Goal: Obtain resource: Obtain resource

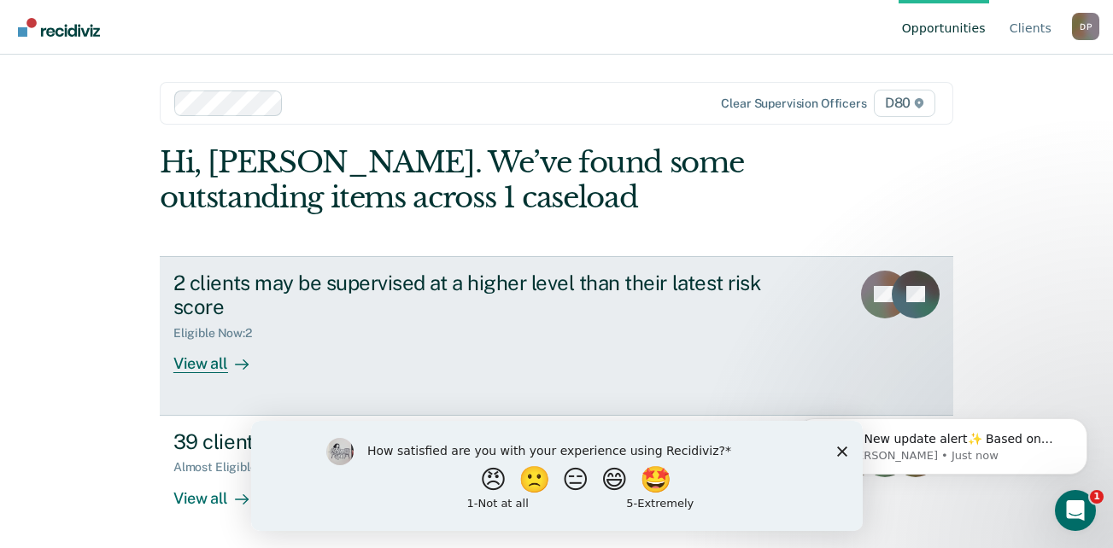
scroll to position [2, 0]
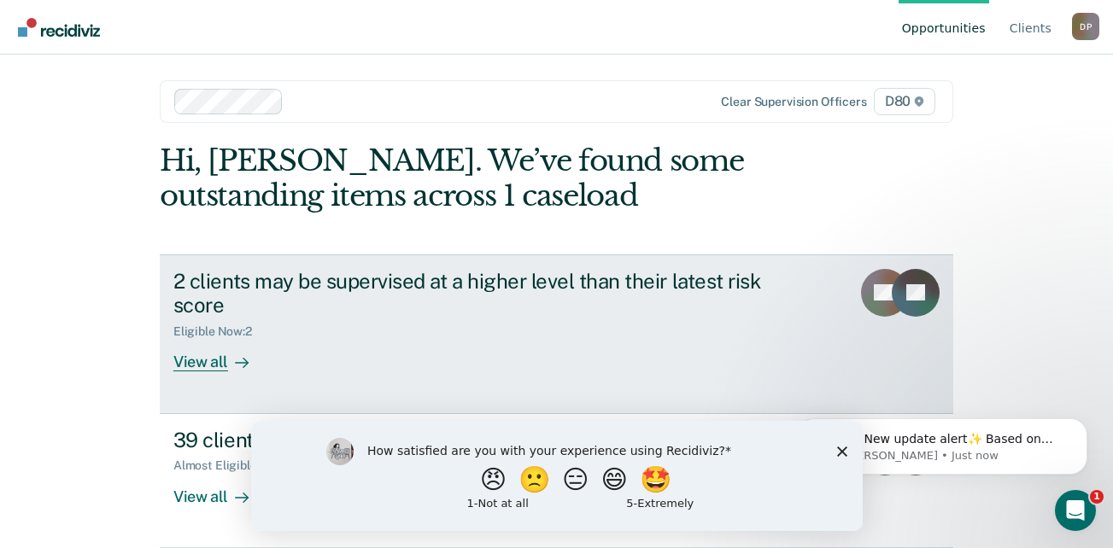
click at [216, 356] on div "View all" at bounding box center [221, 355] width 96 height 33
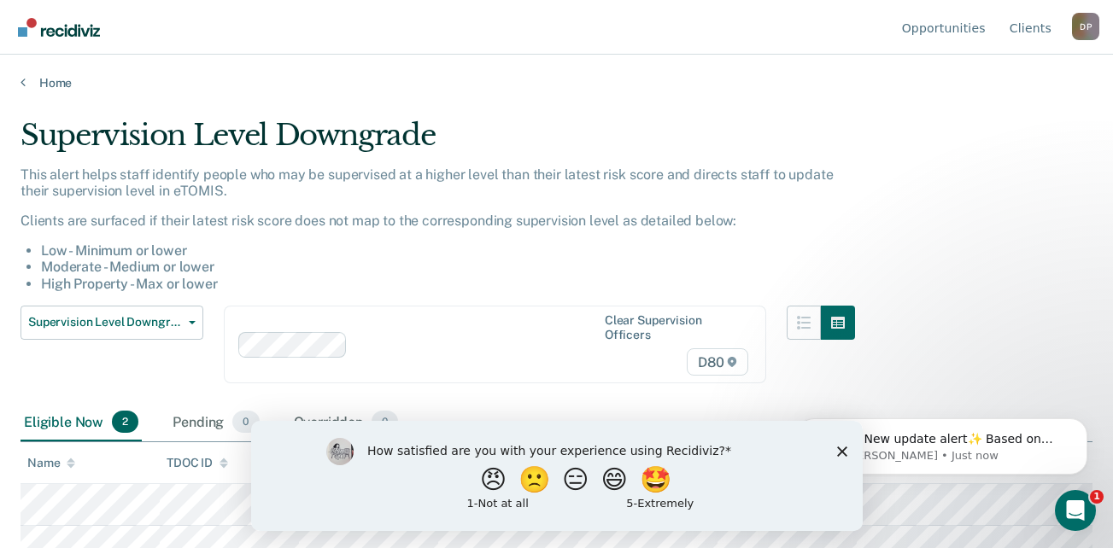
scroll to position [20, 0]
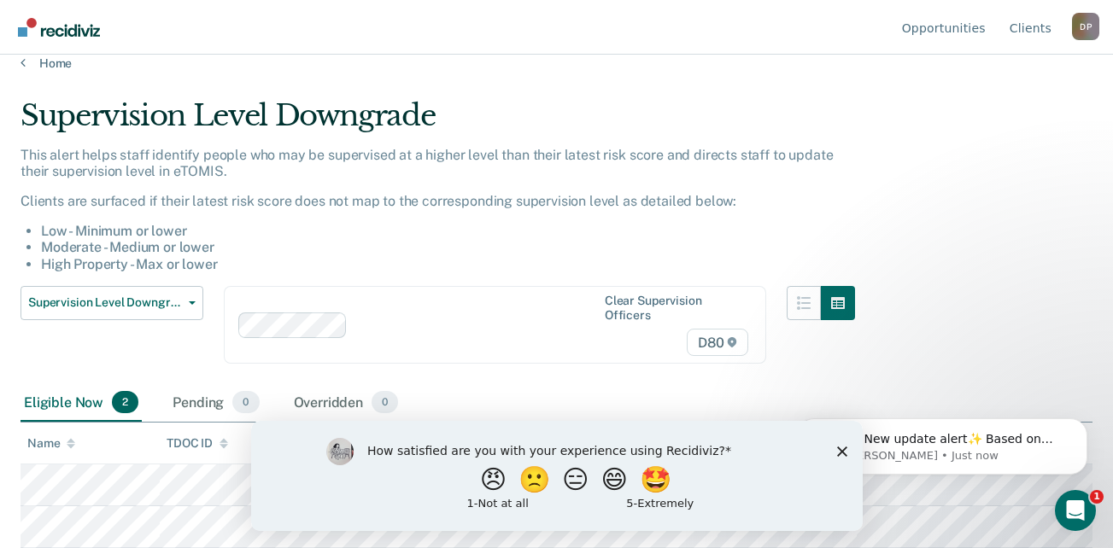
drag, startPoint x: 843, startPoint y: 451, endPoint x: 311, endPoint y: 562, distance: 543.4
click at [843, 451] on icon "Close survey" at bounding box center [841, 451] width 10 height 10
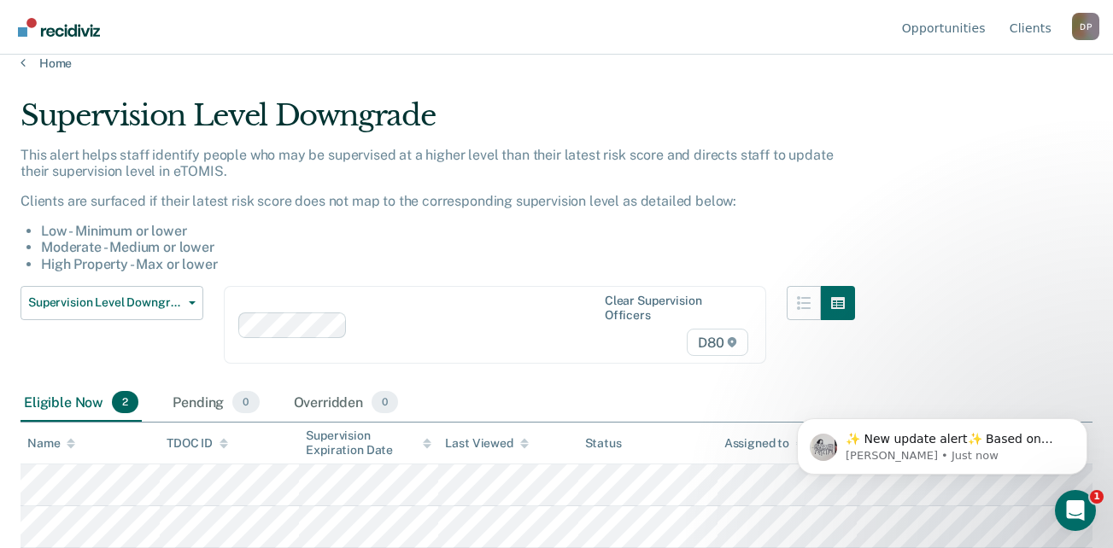
scroll to position [0, 0]
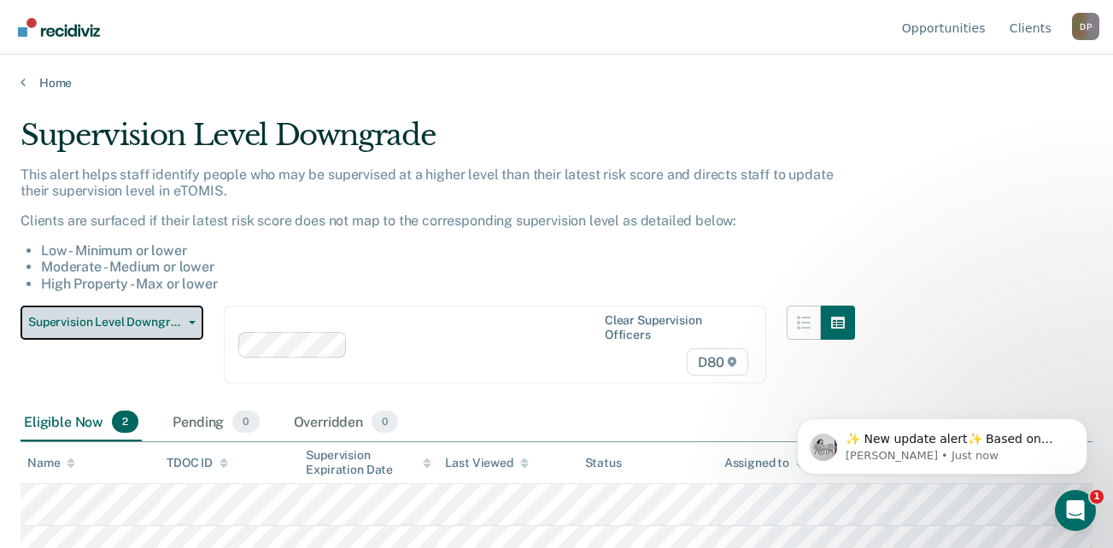
click at [185, 319] on button "Supervision Level Downgrade" at bounding box center [111, 323] width 183 height 34
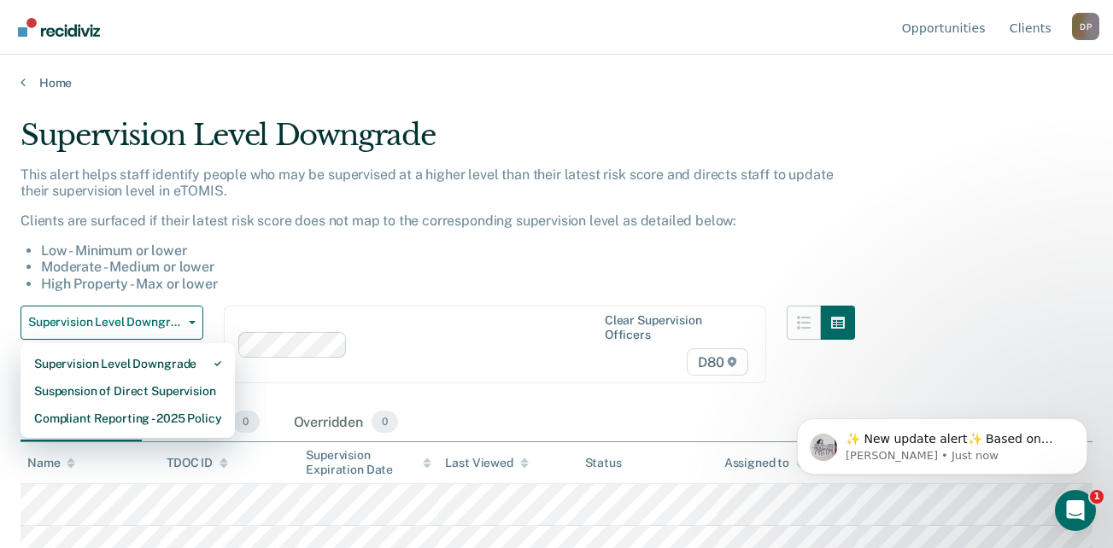
click at [298, 263] on li "Moderate - Medium or lower" at bounding box center [448, 267] width 814 height 16
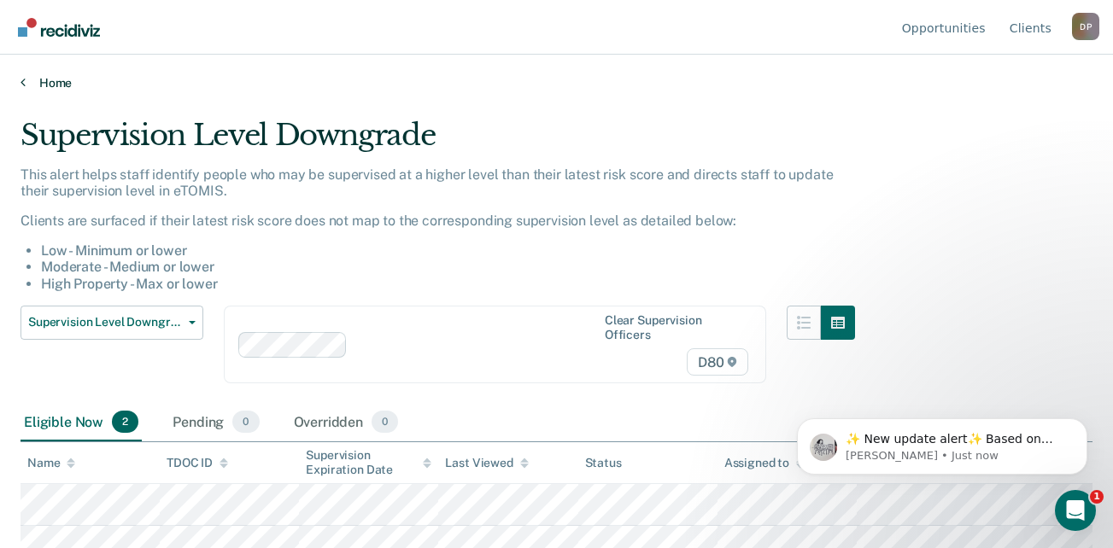
click at [29, 77] on link "Home" at bounding box center [556, 82] width 1072 height 15
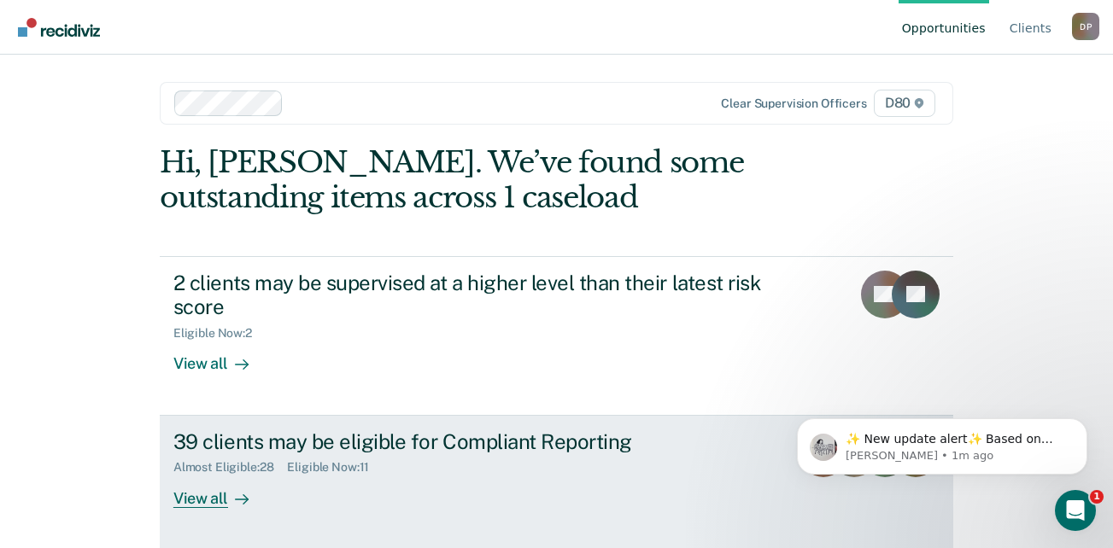
click at [387, 451] on div "39 clients may be eligible for Compliant Reporting" at bounding box center [472, 442] width 599 height 25
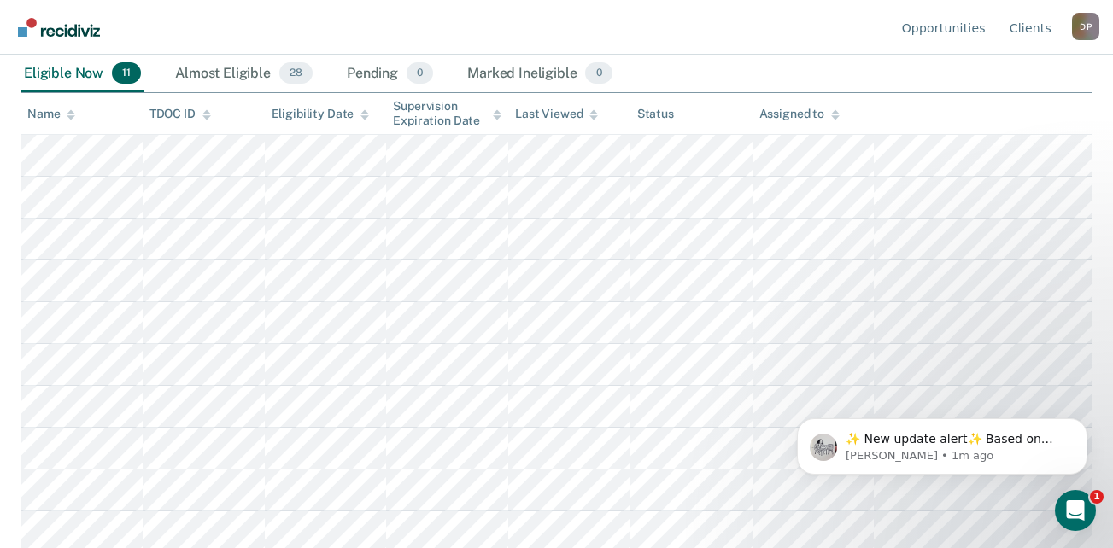
scroll to position [303, 0]
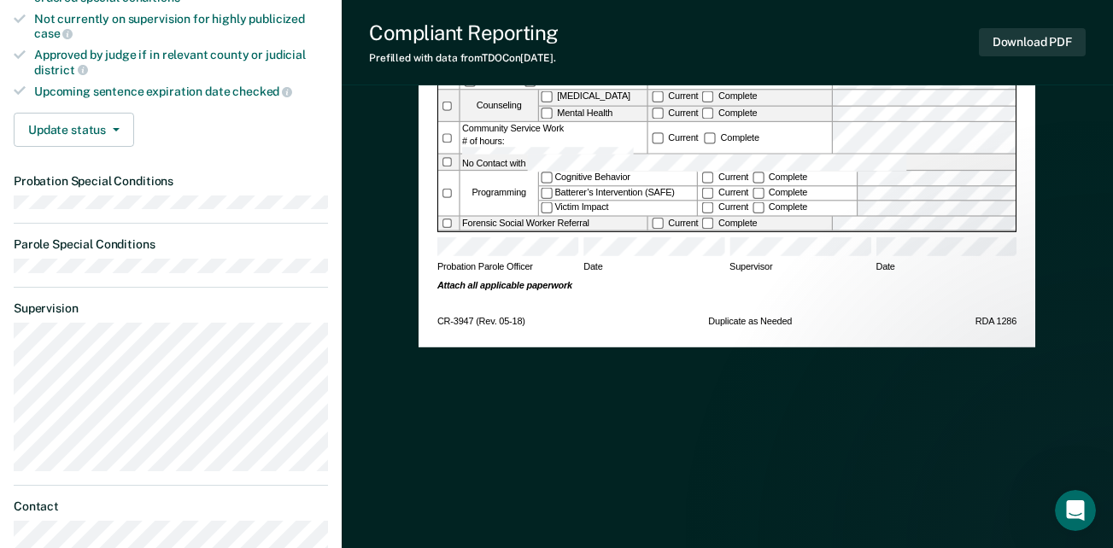
scroll to position [85, 0]
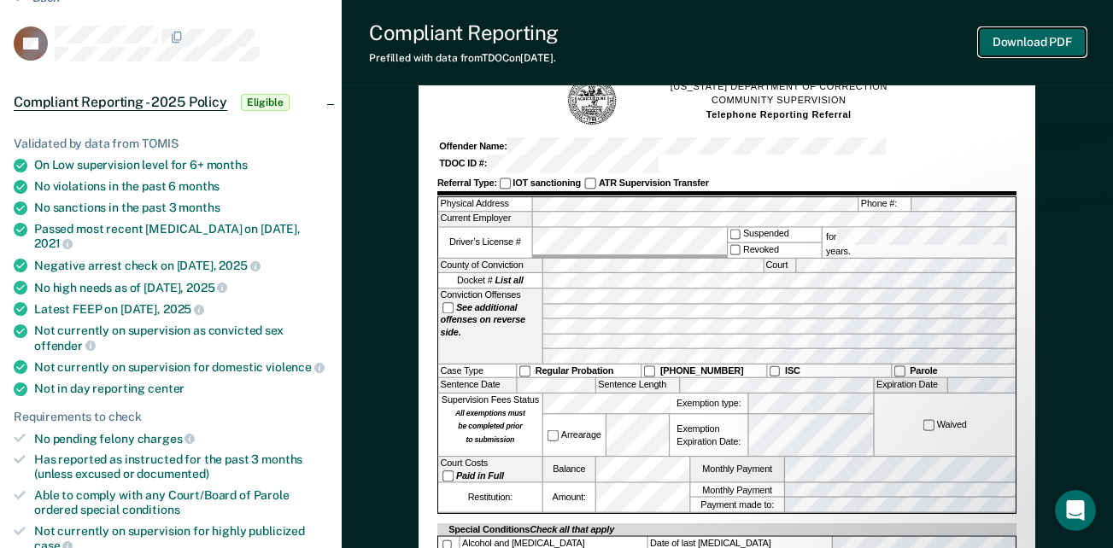
click at [1038, 40] on button "Download PDF" at bounding box center [1032, 42] width 107 height 28
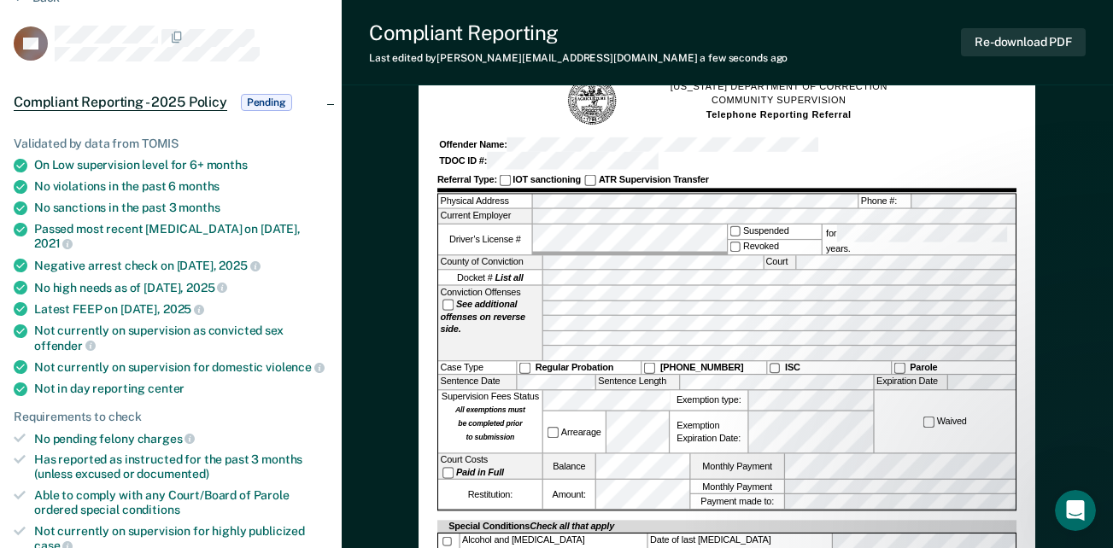
scroll to position [0, 0]
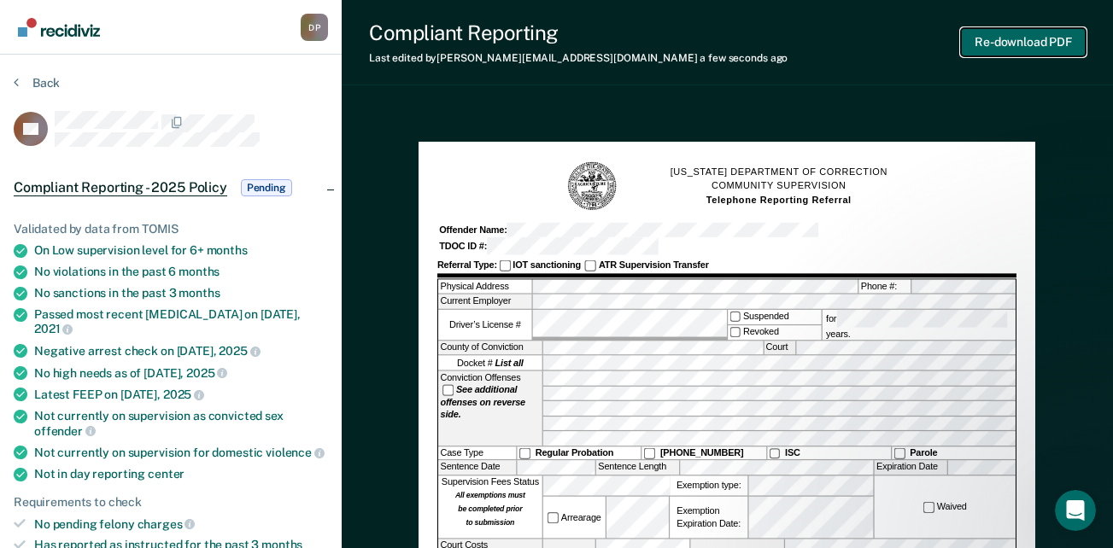
click at [997, 48] on button "Re-download PDF" at bounding box center [1023, 42] width 125 height 28
